Goal: Transaction & Acquisition: Purchase product/service

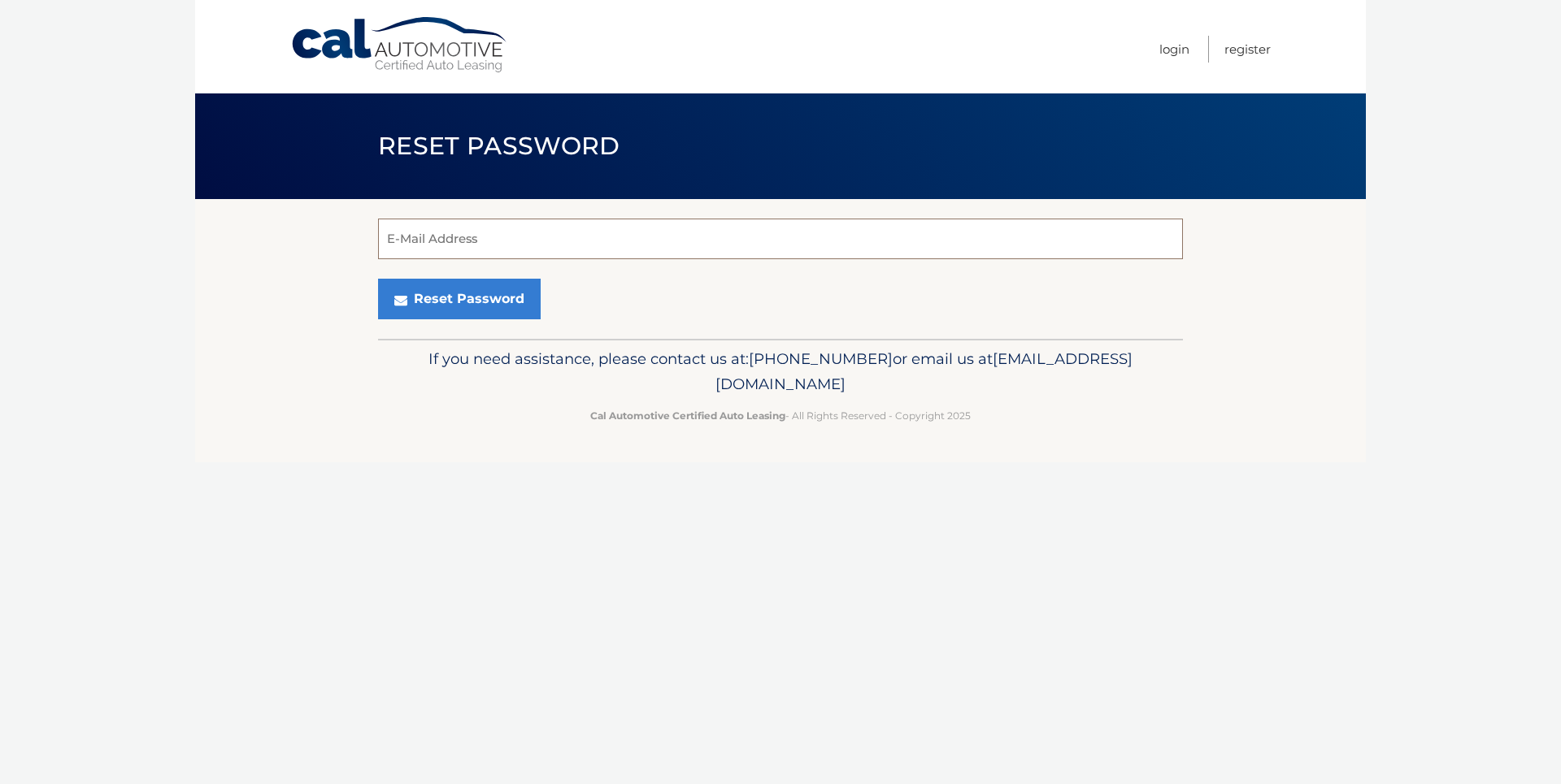
click at [497, 249] on input "E-Mail Address" at bounding box center [781, 239] width 805 height 41
type input "jaraniz1@yahoo.com"
click at [378, 279] on button "Reset Password" at bounding box center [459, 299] width 163 height 41
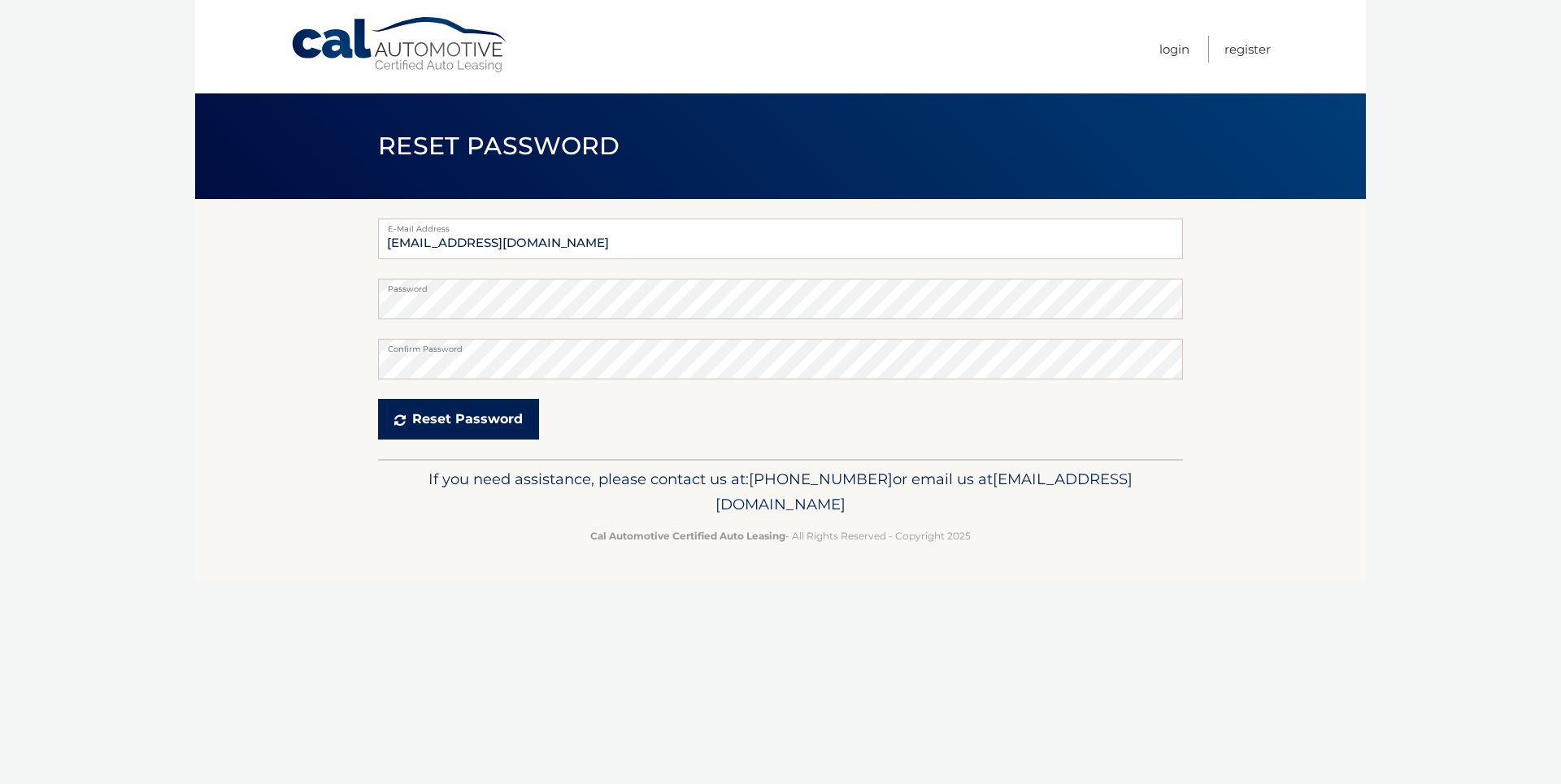
click at [437, 428] on button "Reset Password" at bounding box center [458, 419] width 161 height 41
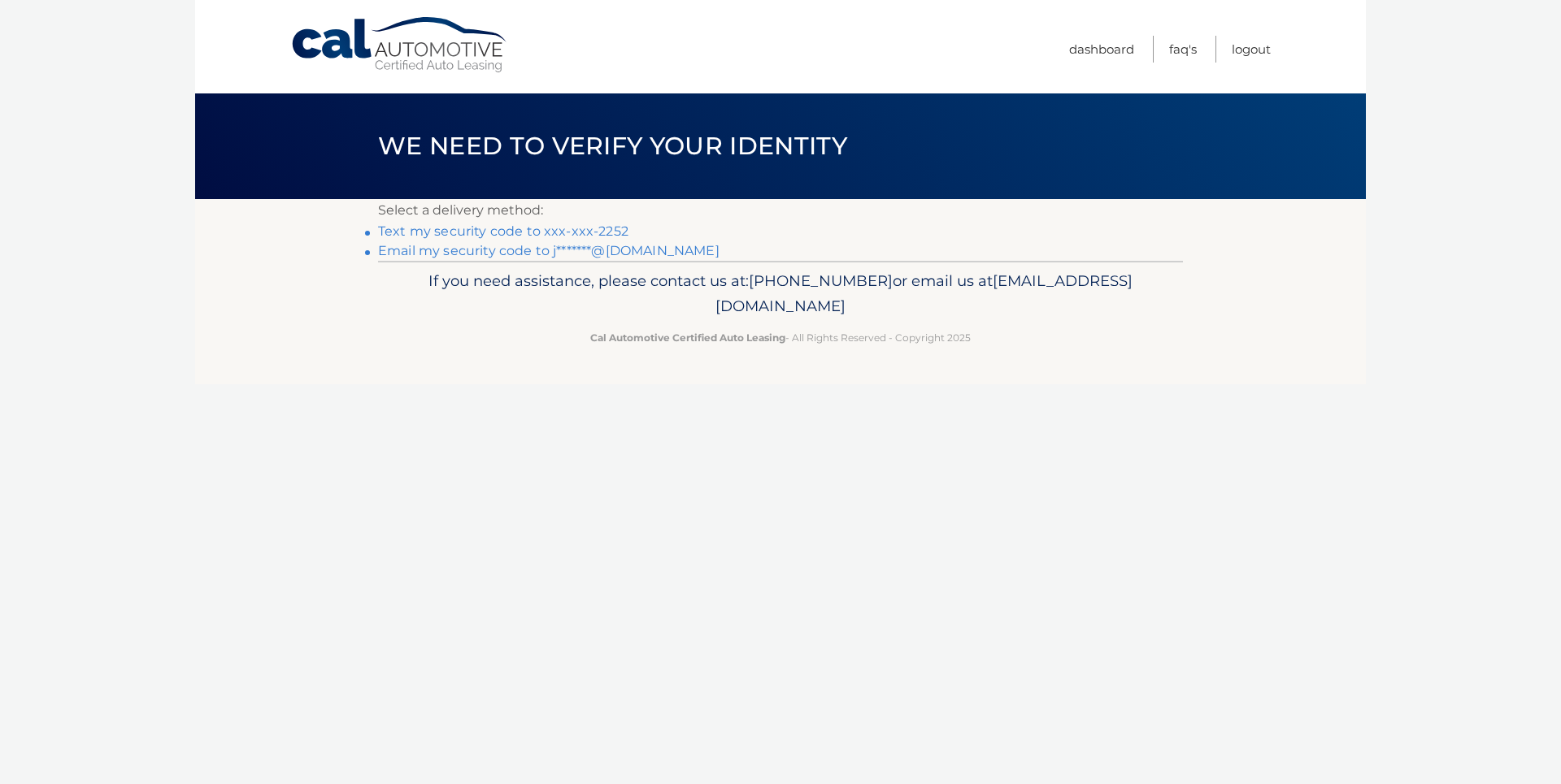
click at [594, 224] on link "Text my security code to xxx-xxx-2252" at bounding box center [504, 231] width 250 height 16
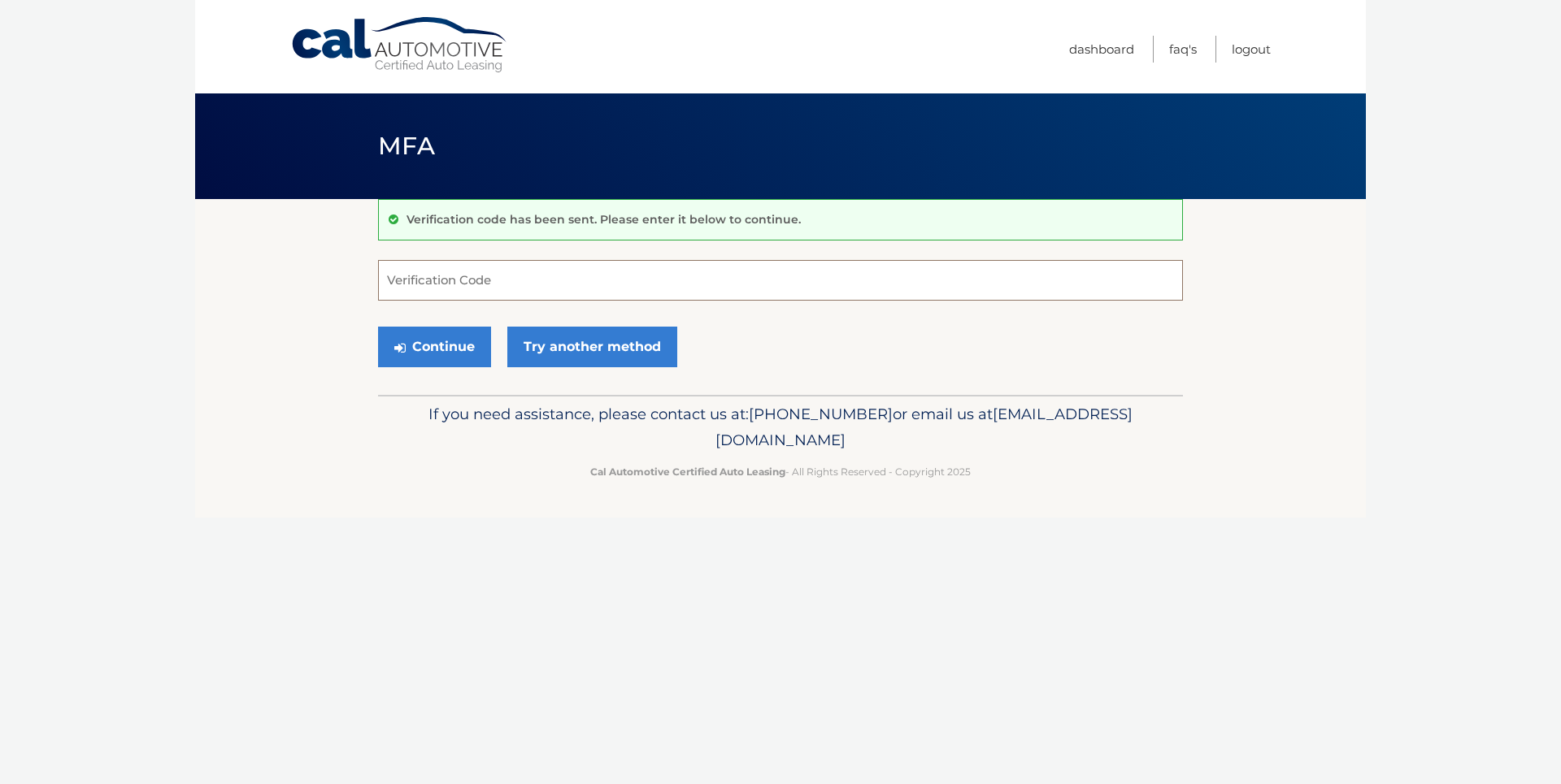
click at [549, 272] on input "Verification Code" at bounding box center [781, 280] width 805 height 41
type input "571258"
click at [405, 339] on button "Continue" at bounding box center [435, 347] width 113 height 41
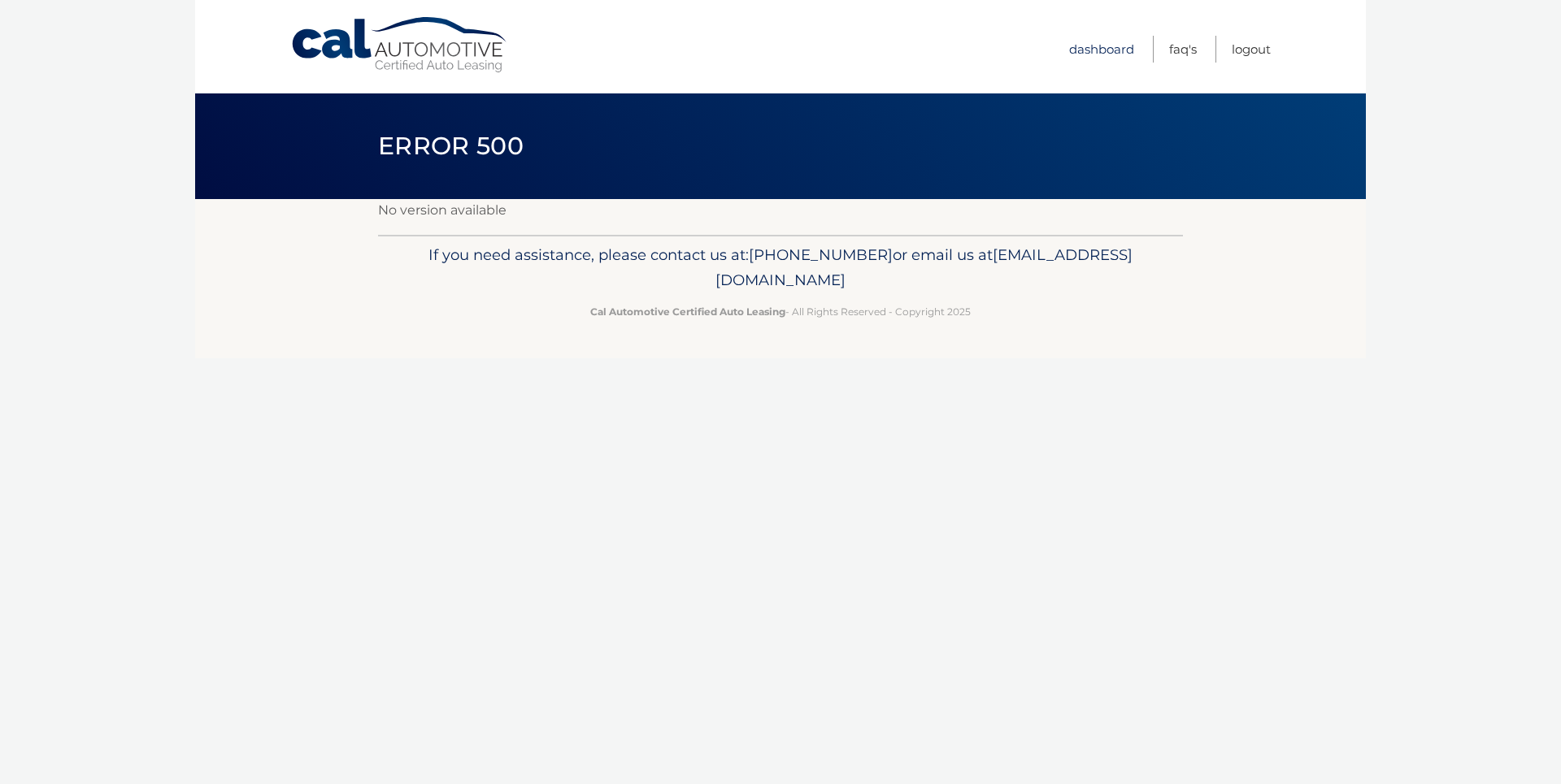
click at [1108, 51] on link "Dashboard" at bounding box center [1102, 49] width 65 height 27
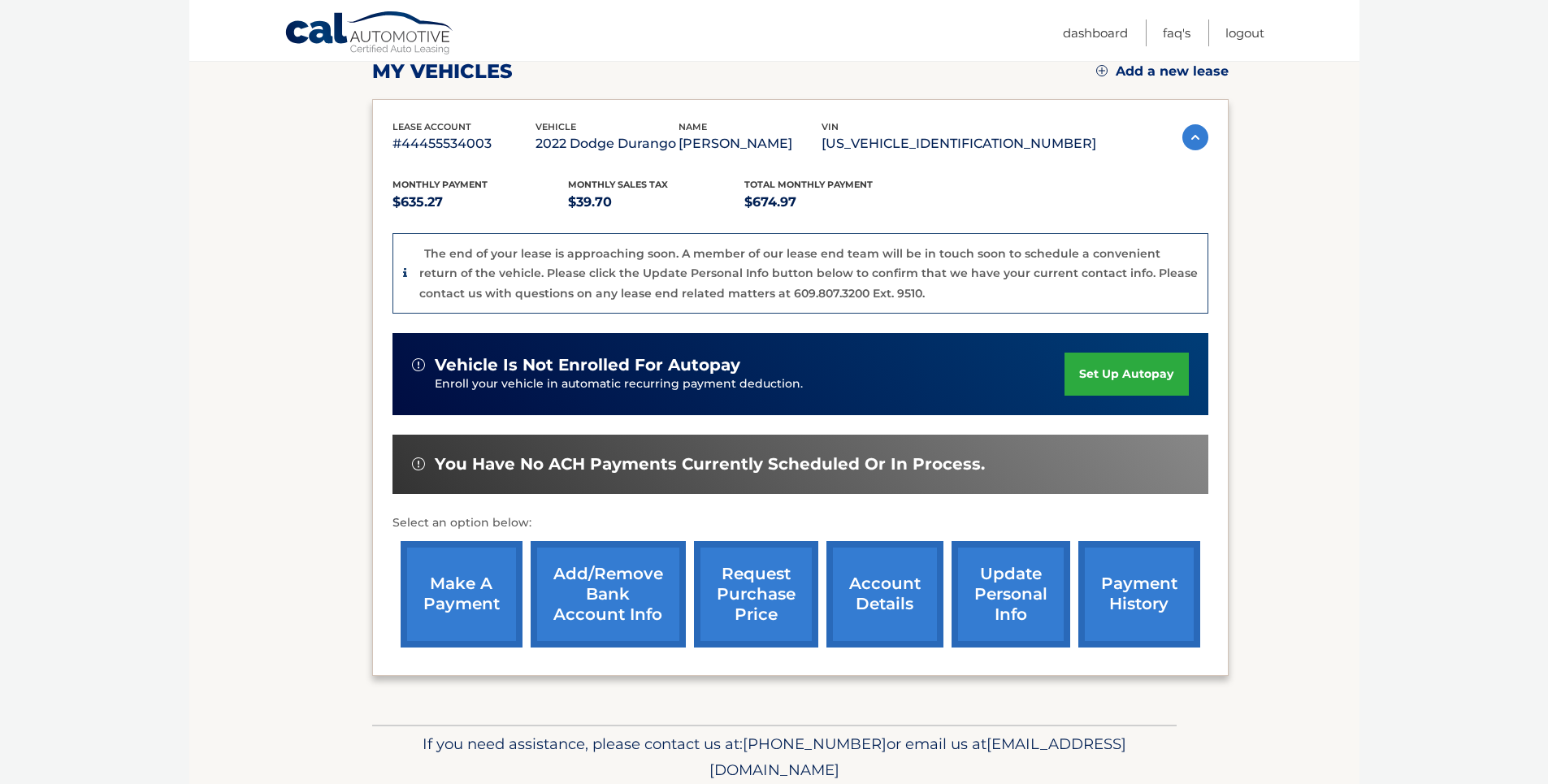
scroll to position [244, 0]
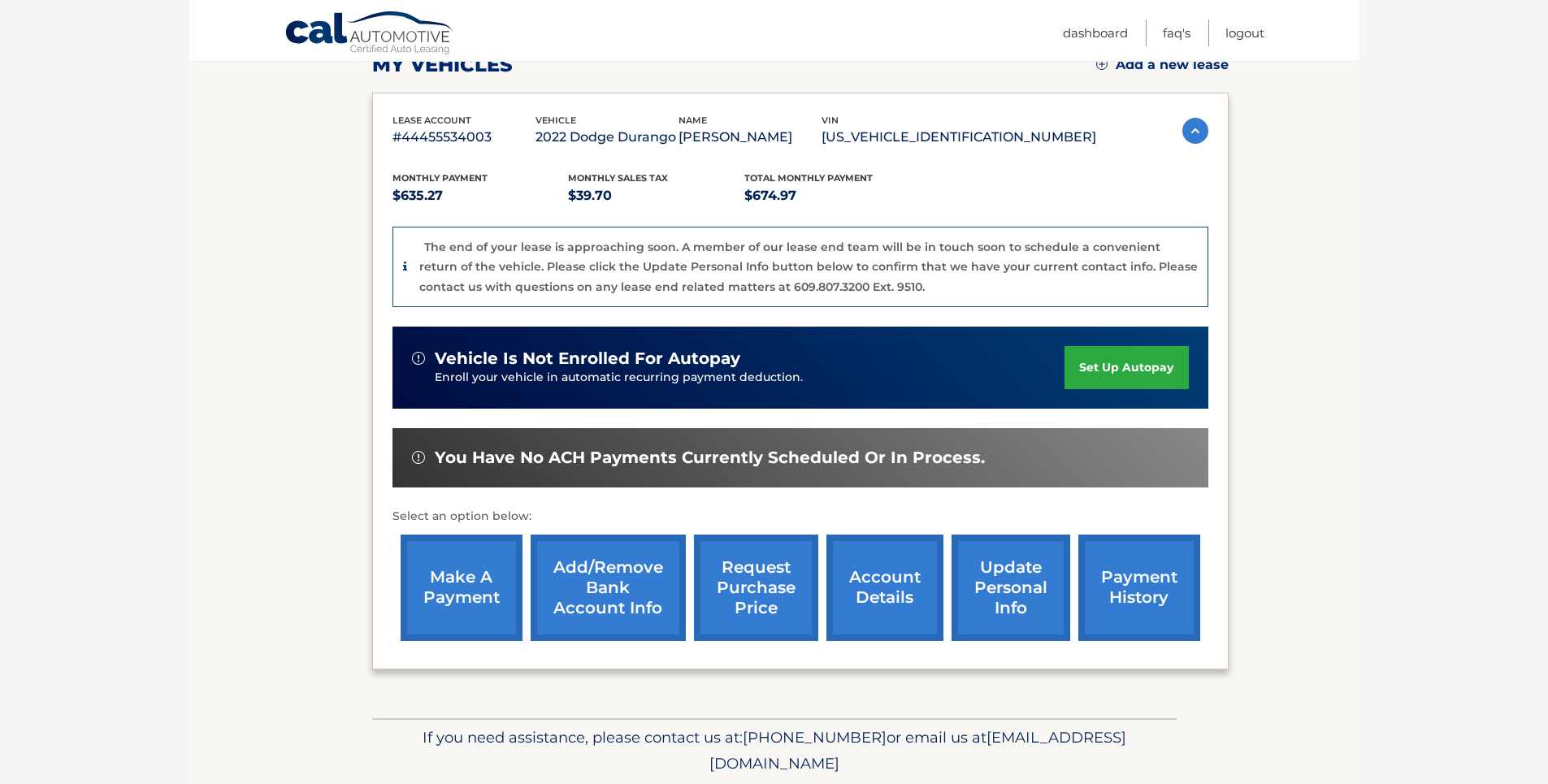
click at [437, 584] on link "make a payment" at bounding box center [462, 588] width 122 height 106
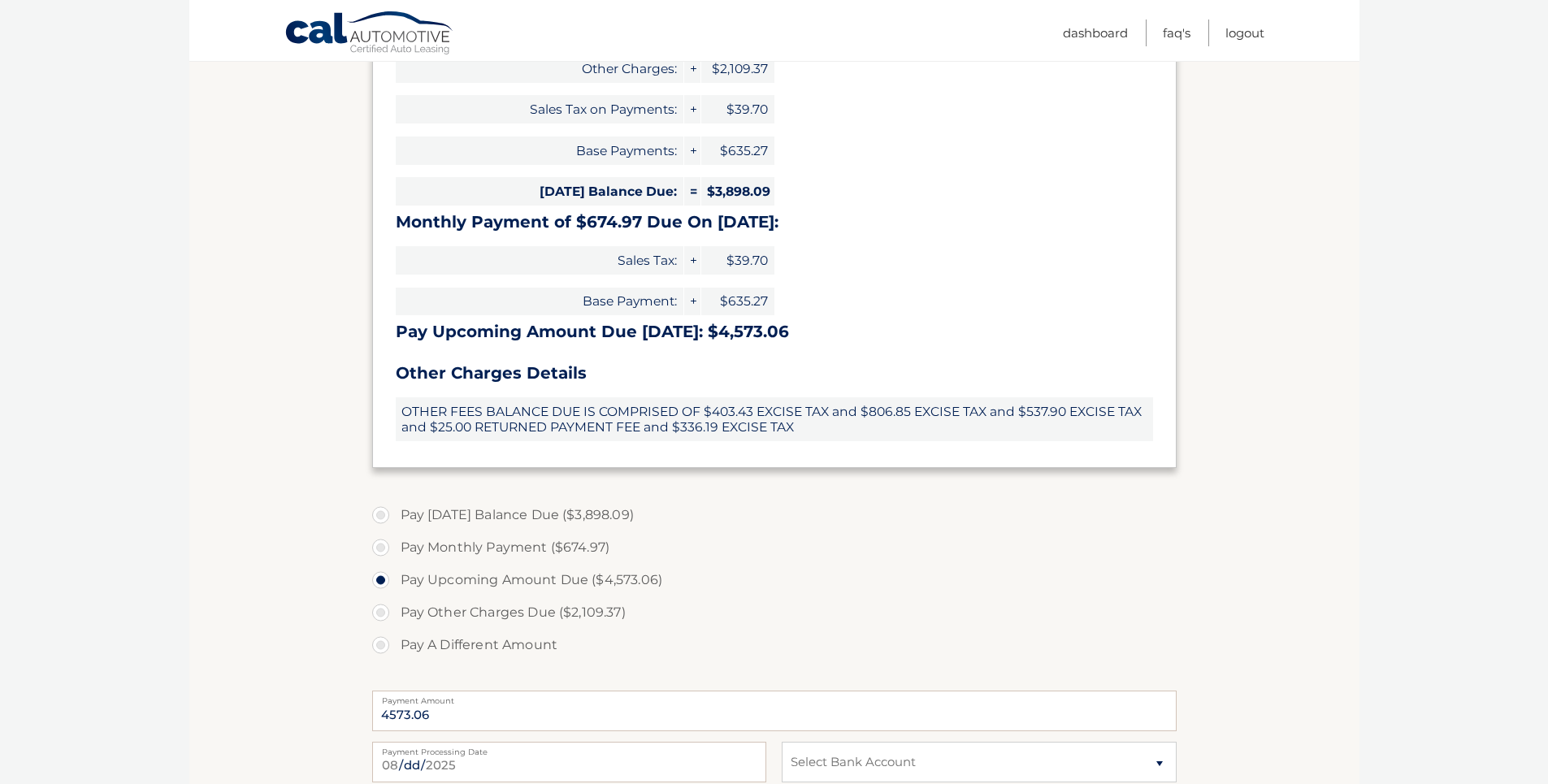
scroll to position [407, 0]
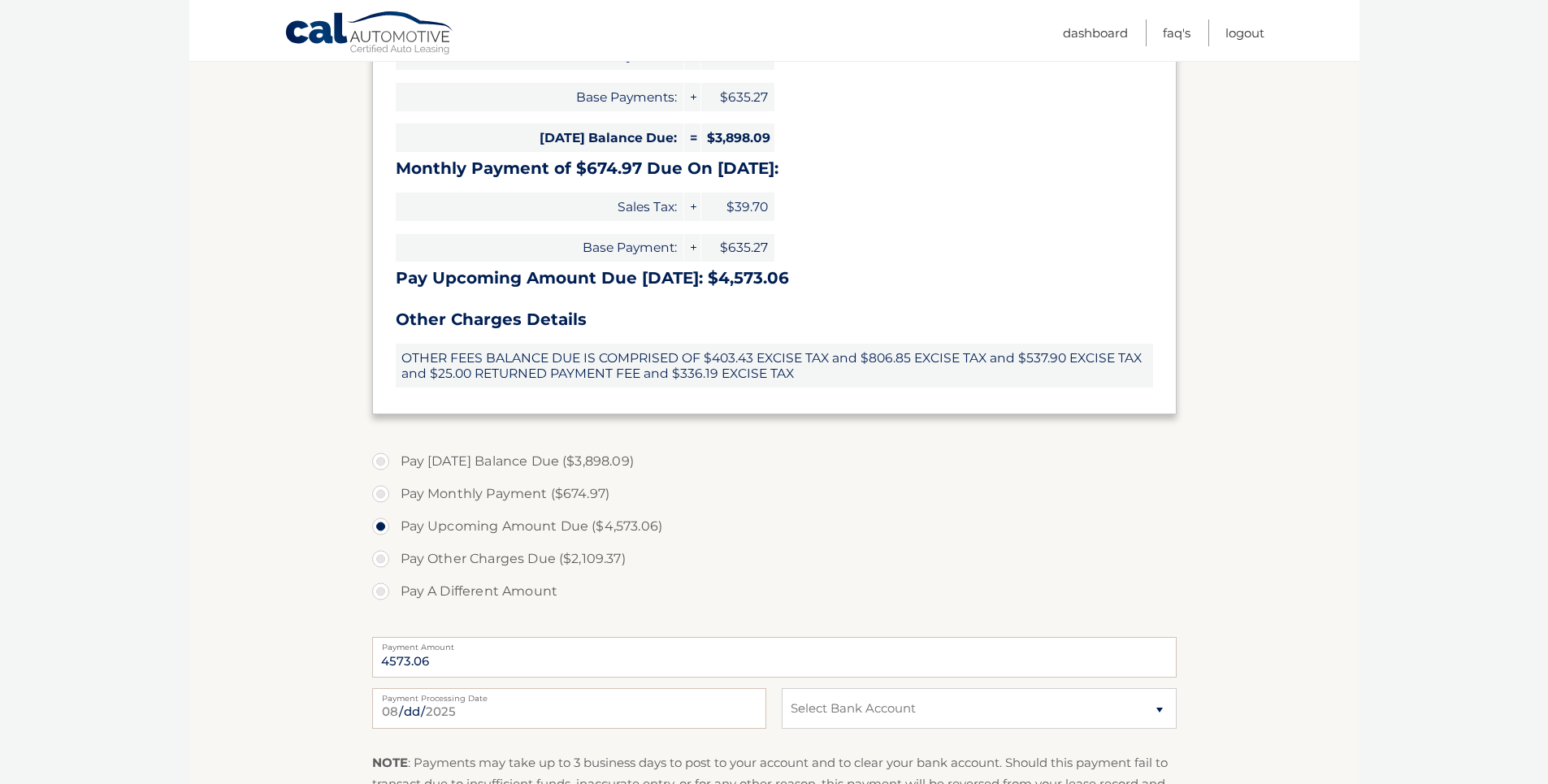
click at [382, 493] on label "Pay Monthly Payment ($674.97)" at bounding box center [774, 494] width 805 height 32
click at [382, 493] on input "Pay Monthly Payment ($674.97)" at bounding box center [387, 491] width 17 height 26
radio input "true"
type input "674.97"
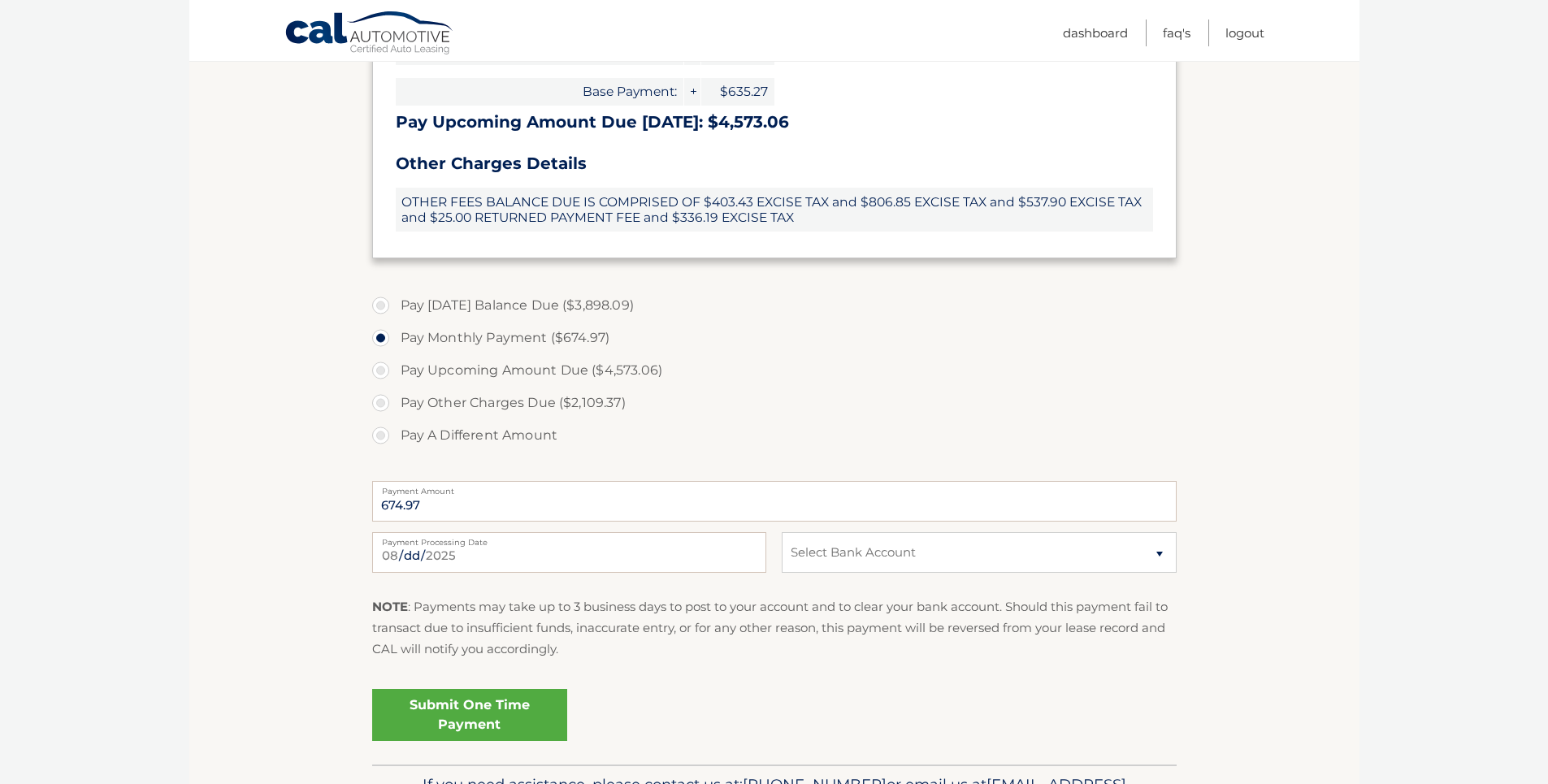
scroll to position [569, 0]
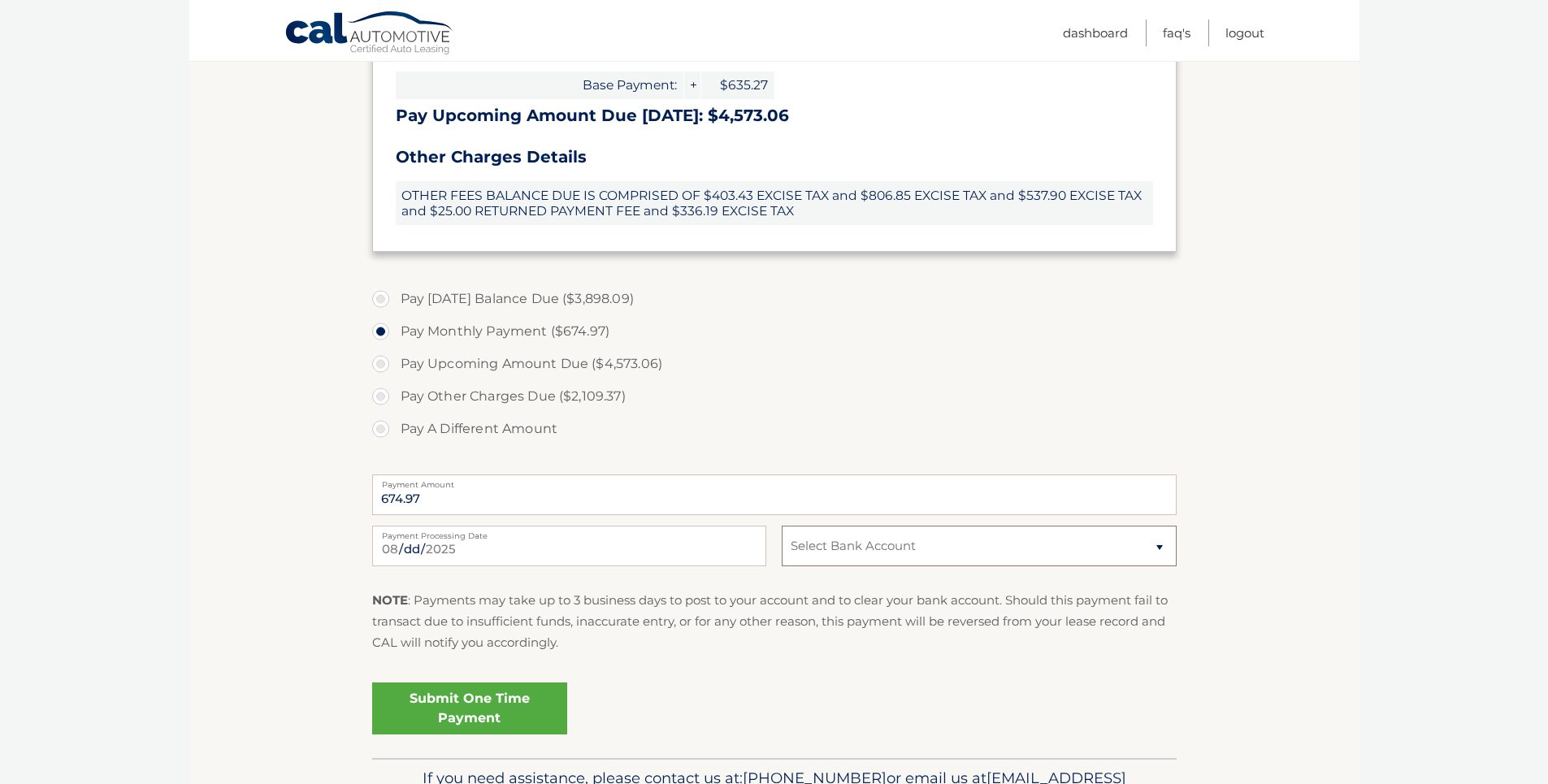
click at [907, 532] on select "Select Bank Account Checking CAPITAL ONE N.A. *****4665 Checking HANSCOM FEDERA…" at bounding box center [979, 546] width 394 height 41
select select "NjU2NTQ1MmYtN2NkNC00NDU5LWE4OTctN2IzMWU1MDc0Y2Ex"
click at [782, 526] on select "Select Bank Account Checking CAPITAL ONE N.A. *****4665 Checking HANSCOM FEDERA…" at bounding box center [979, 546] width 394 height 41
click at [603, 650] on p "NOTE : Payments may take up to 3 business days to post to your account and to c…" at bounding box center [774, 622] width 805 height 64
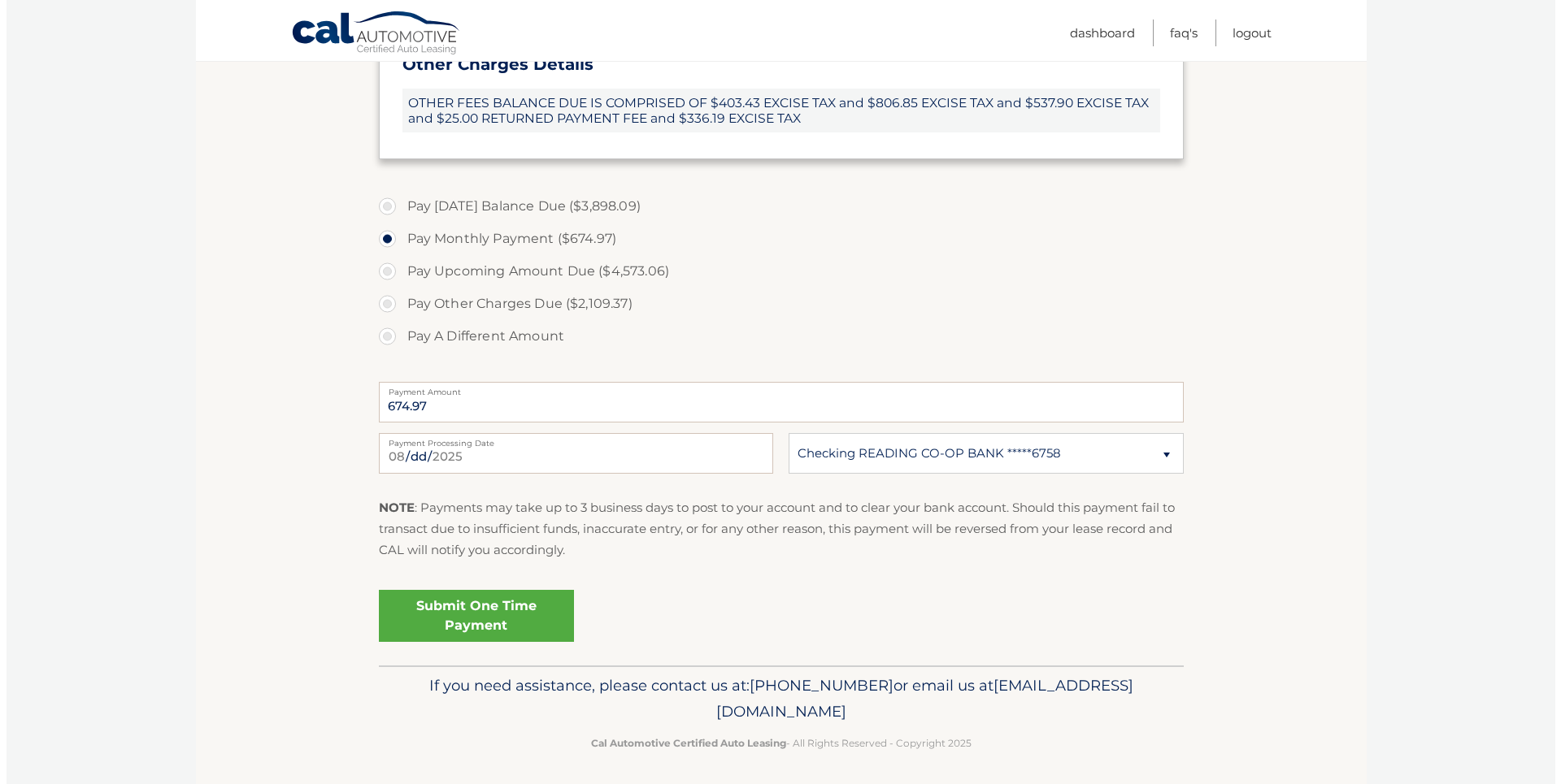
scroll to position [667, 0]
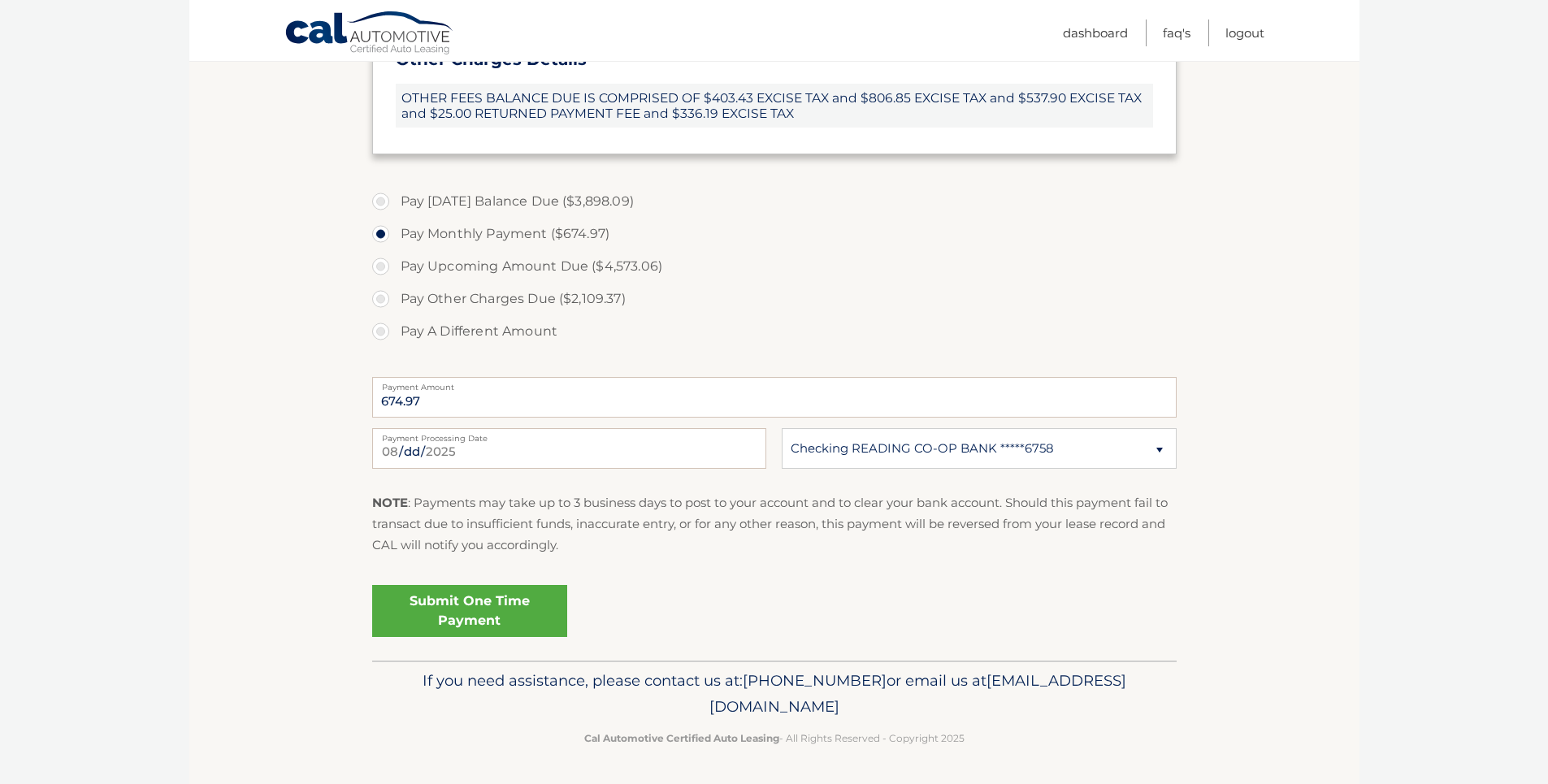
click at [462, 601] on link "Submit One Time Payment" at bounding box center [469, 611] width 195 height 52
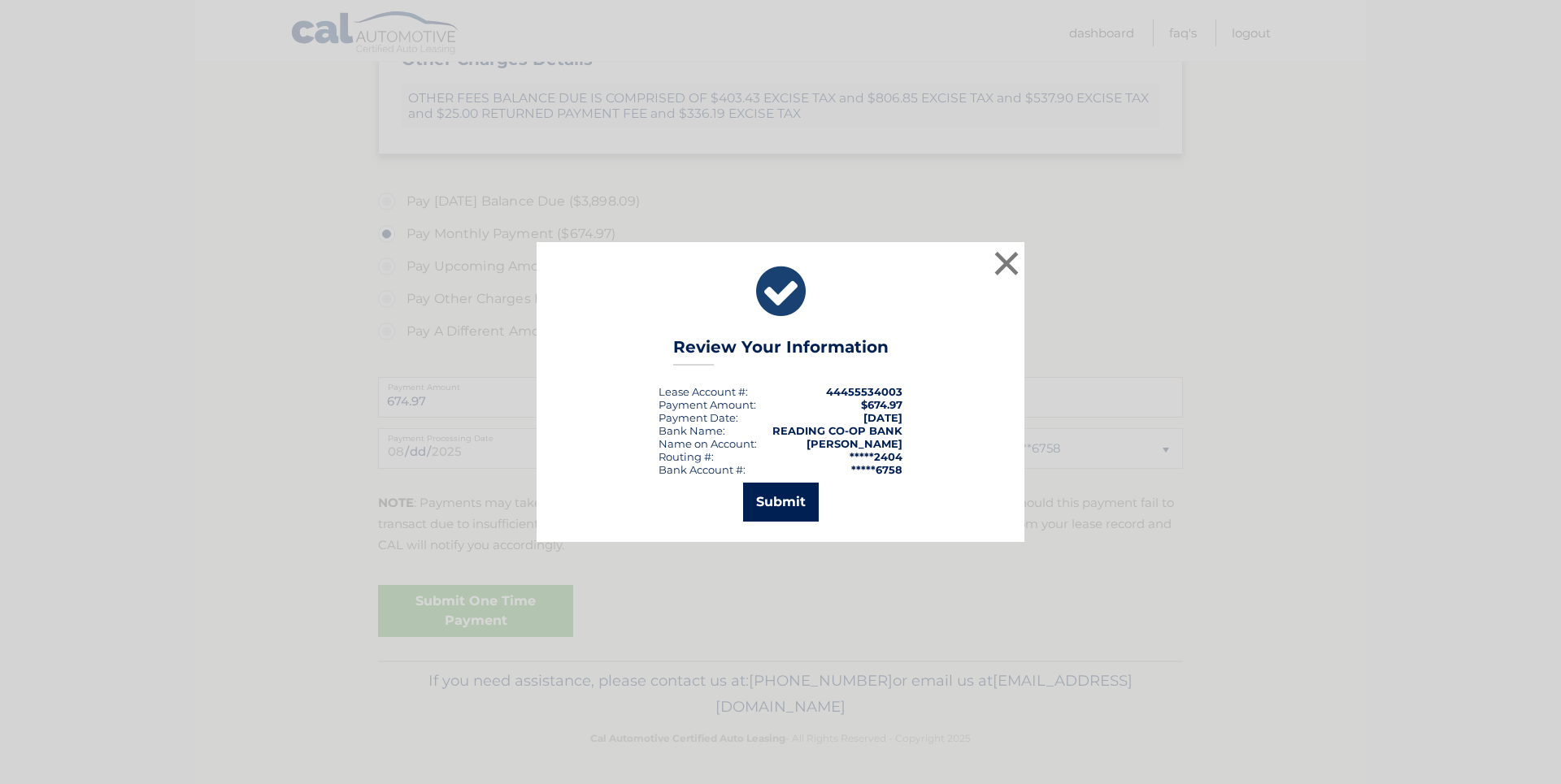
click at [768, 506] on button "Submit" at bounding box center [781, 502] width 76 height 39
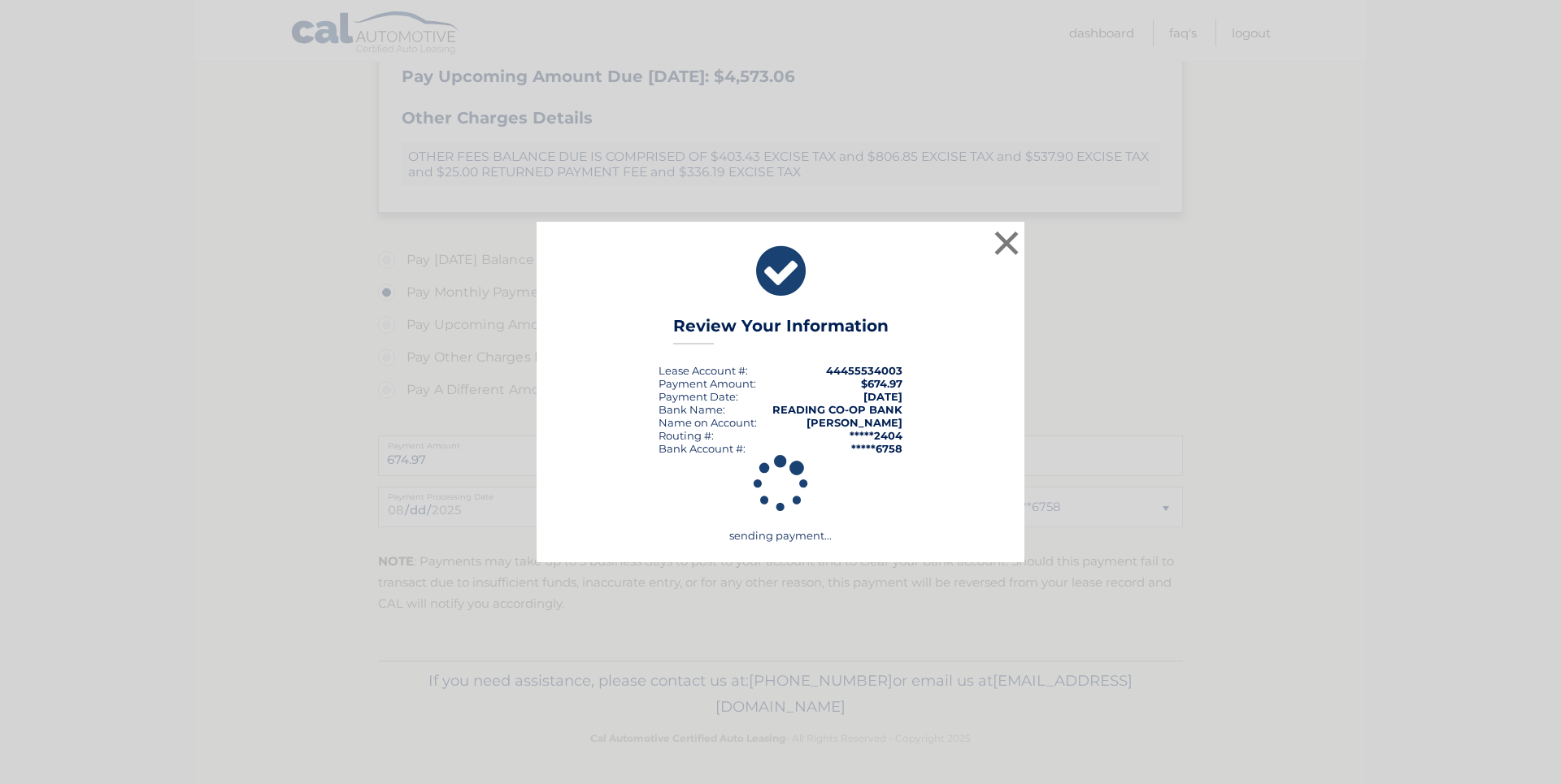
scroll to position [608, 0]
